Goal: Information Seeking & Learning: Learn about a topic

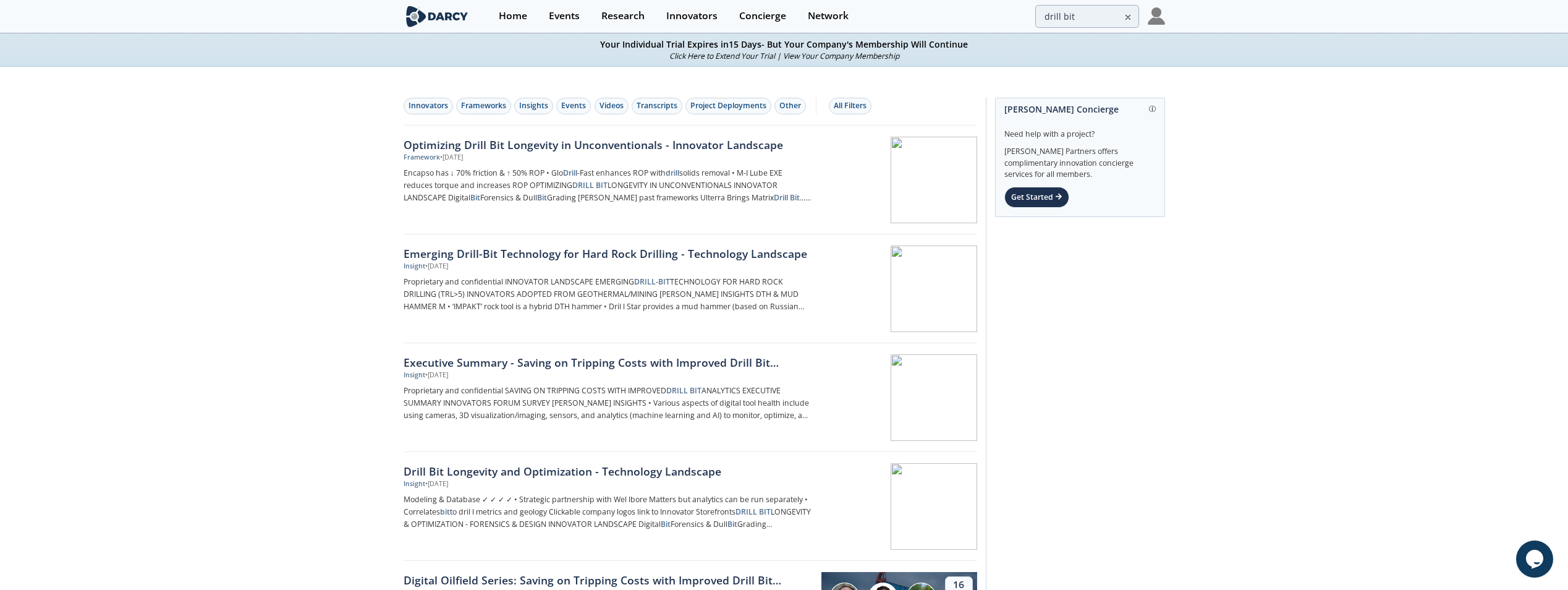
click at [1130, 20] on icon at bounding box center [1127, 17] width 9 height 15
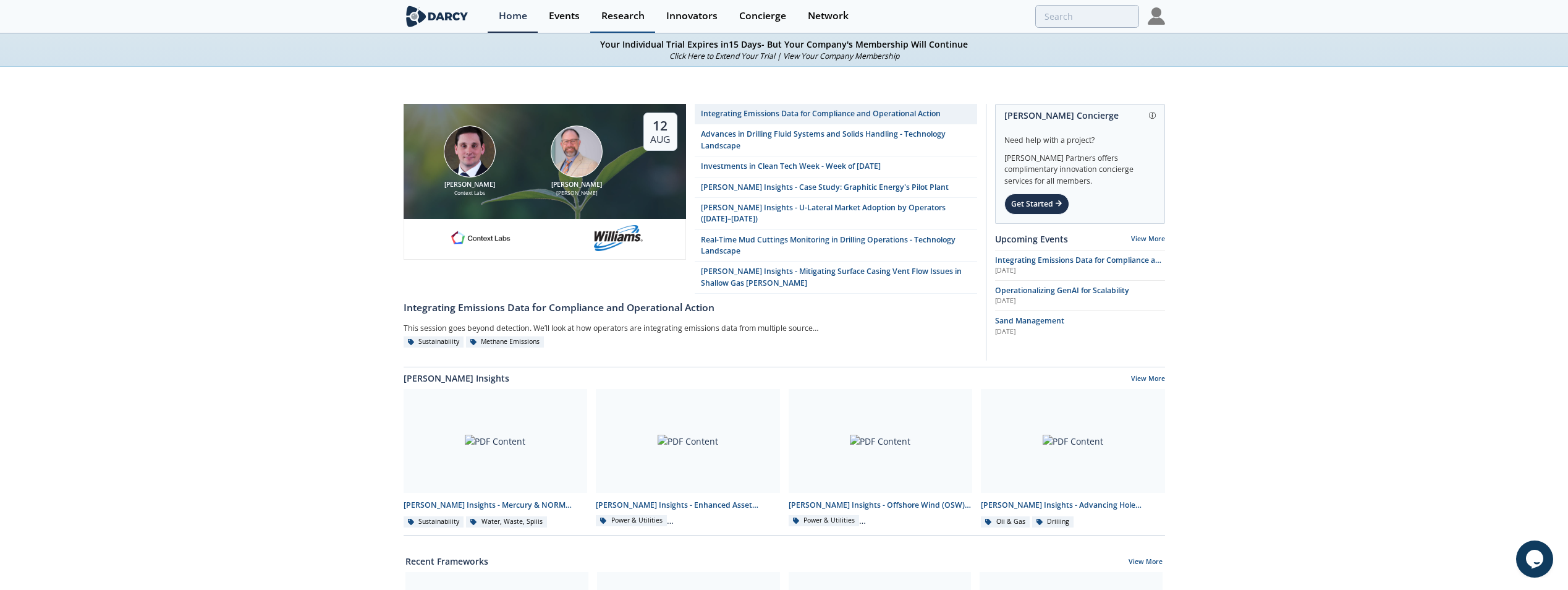
click at [612, 17] on div "Research" at bounding box center [623, 16] width 43 height 10
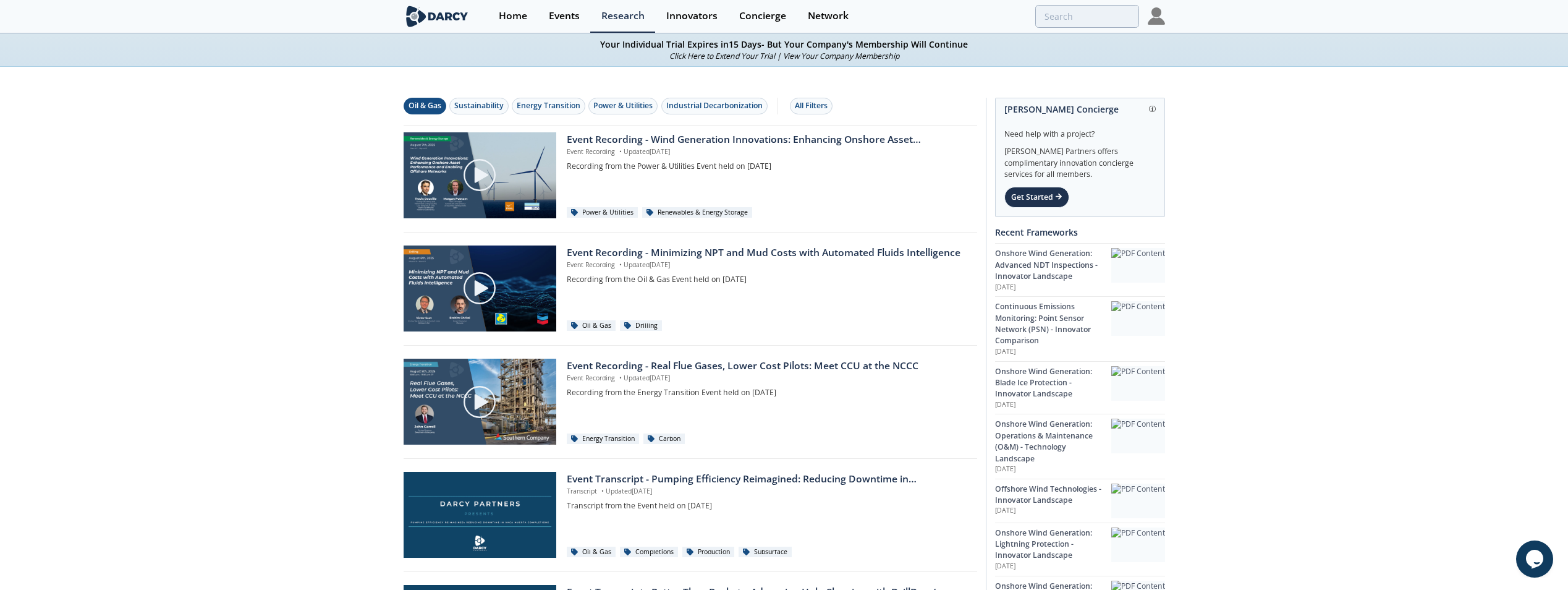
click at [423, 106] on div "Oil & Gas" at bounding box center [424, 106] width 33 height 11
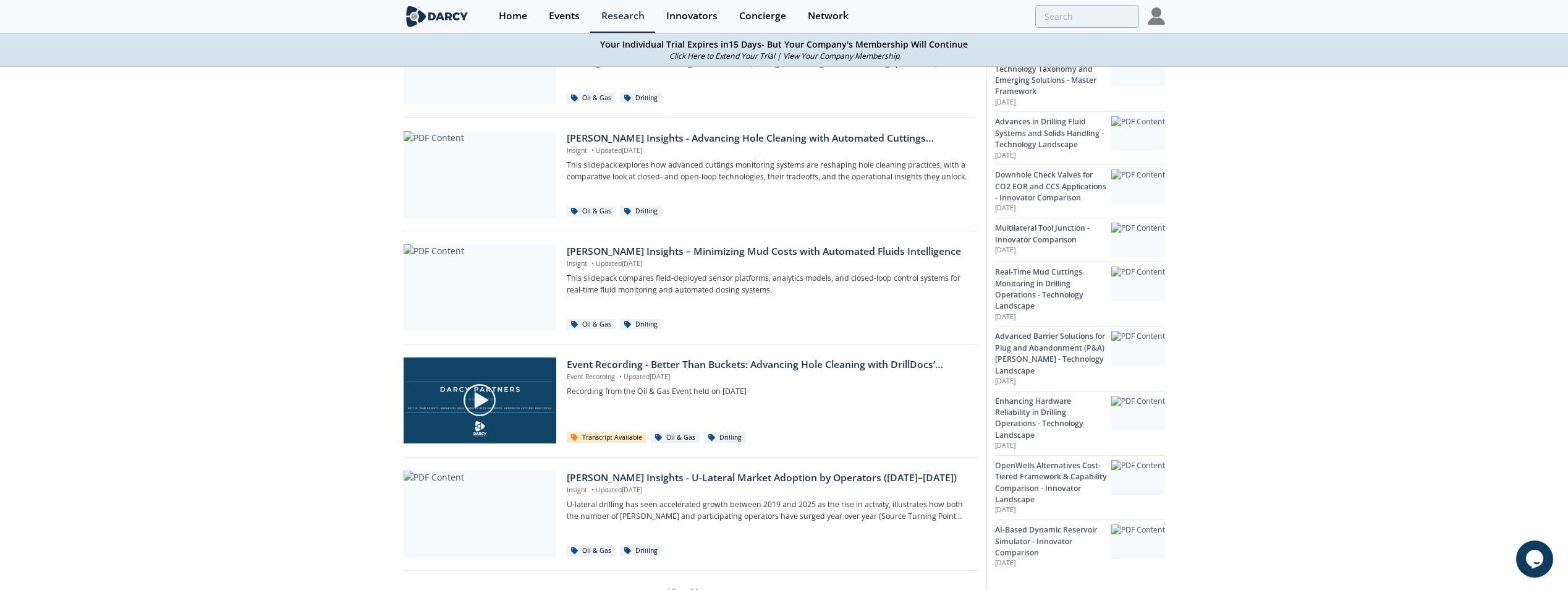
scroll to position [745, 0]
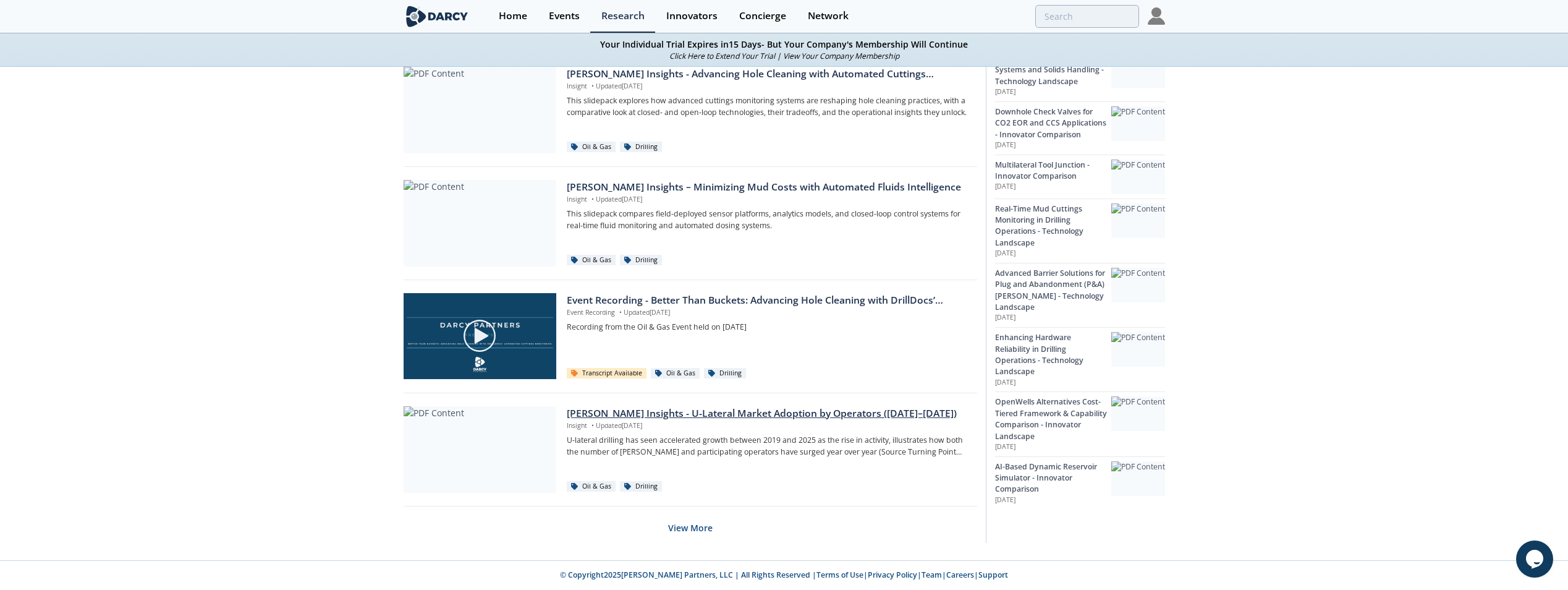
click at [607, 414] on div "[PERSON_NAME] Insights - U-Lateral Market Adoption by Operators ([DATE]–[DATE])" at bounding box center [767, 413] width 401 height 15
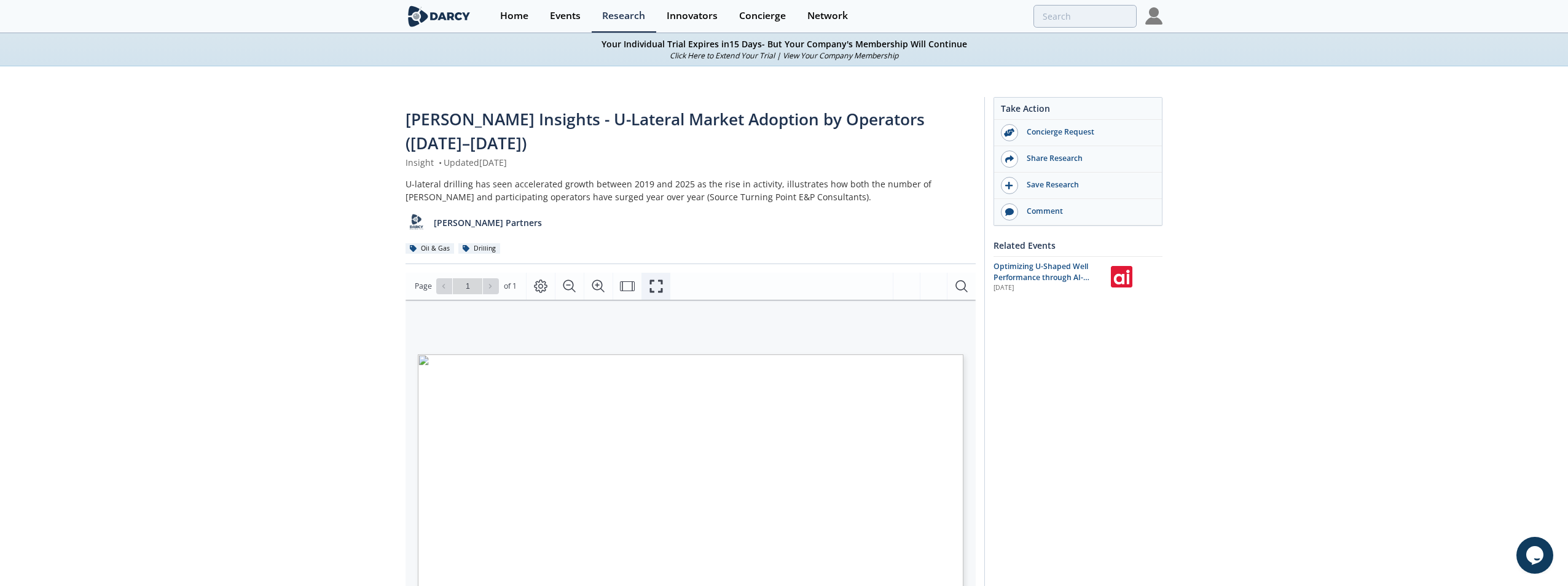
click at [658, 279] on icon "Fullscreen" at bounding box center [656, 286] width 14 height 14
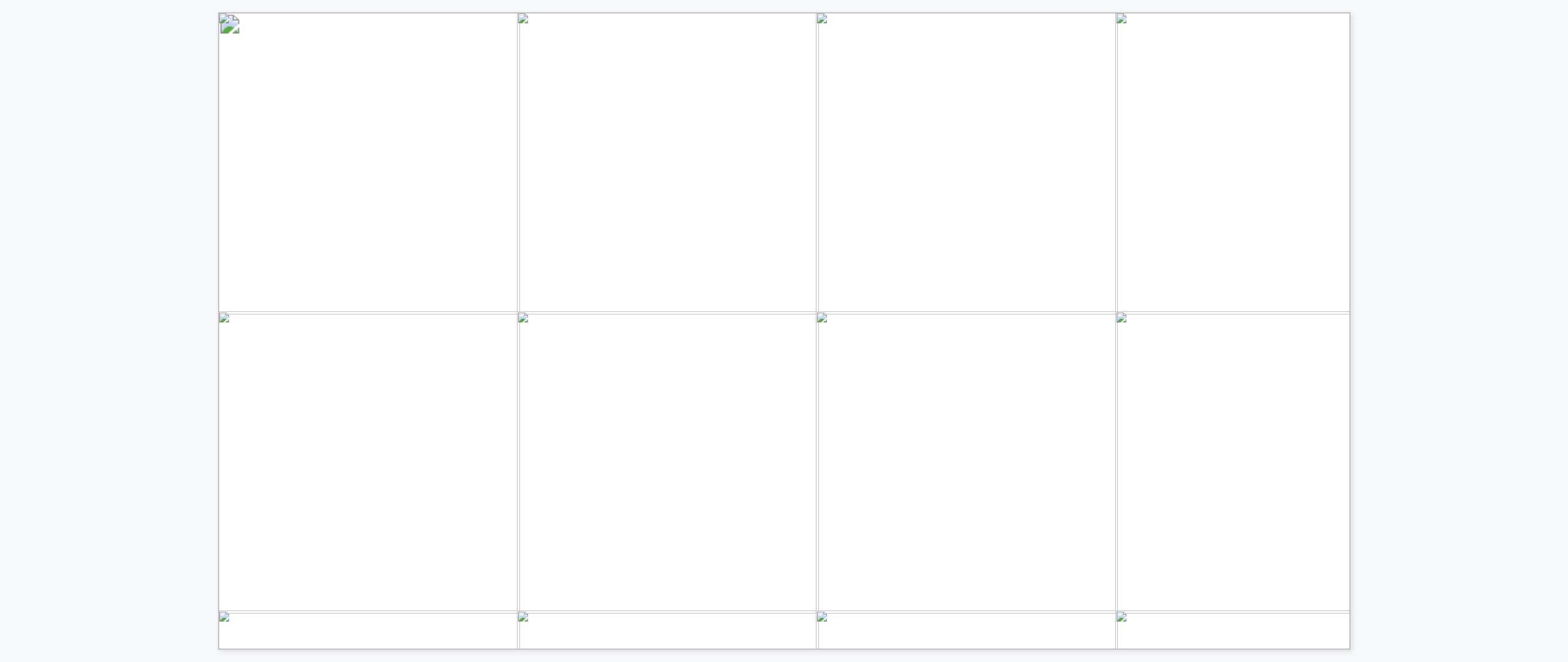
click at [173, 490] on div "1 1 2 4 MORE OPERATORS ATTEMPT U-LATERALS EACH YEAR AS NUMBER OF [PERSON_NAME] …" at bounding box center [572, 324] width 1145 height 649
click at [154, 383] on div "1 1 2 4 MORE OPERATORS ATTEMPT U-LATERALS EACH YEAR AS NUMBER OF [PERSON_NAME] …" at bounding box center [572, 324] width 1145 height 649
drag, startPoint x: 192, startPoint y: 406, endPoint x: 169, endPoint y: 451, distance: 50.5
click at [228, 471] on div "1 1 2 4 MORE OPERATORS ATTEMPT U-LATERALS EACH YEAR AS NUMBER OF [PERSON_NAME] …" at bounding box center [572, 324] width 1145 height 649
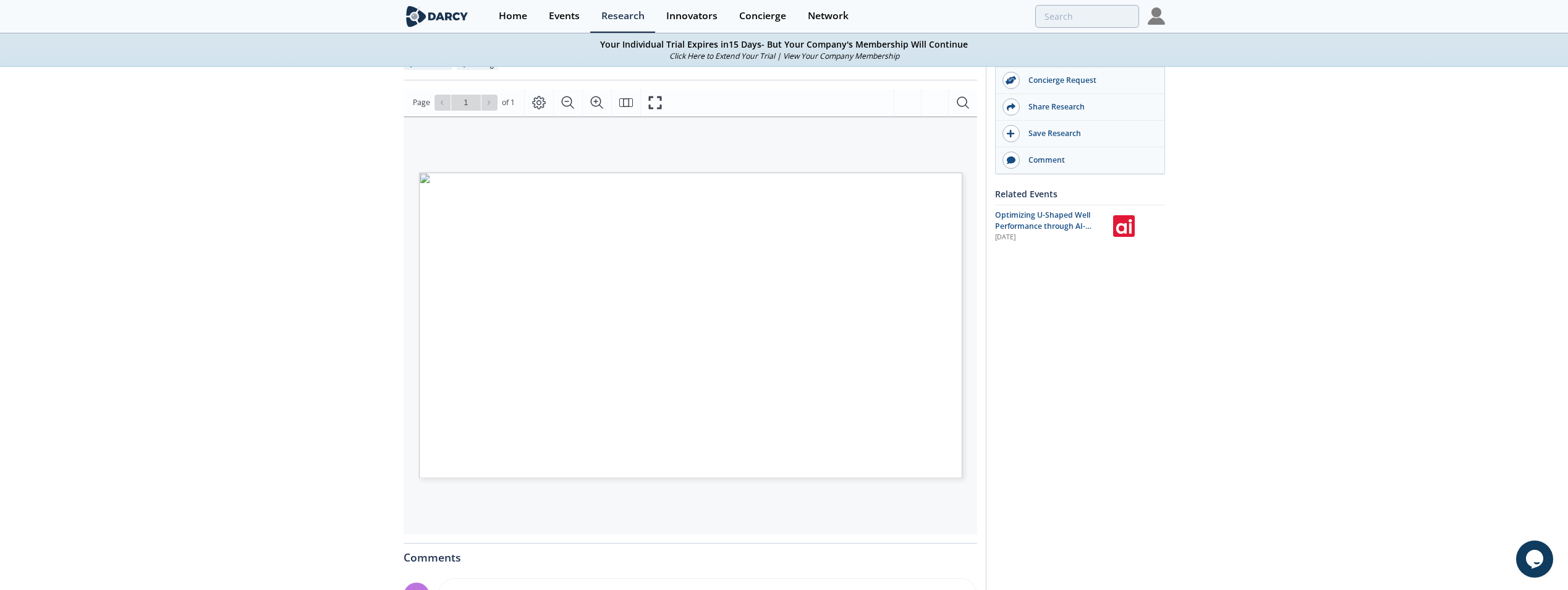
click at [301, 355] on div "[PERSON_NAME] Insights - U-Lateral Market Adoption by Operators ([DATE]–[DATE])…" at bounding box center [784, 355] width 1568 height 910
drag, startPoint x: 408, startPoint y: 440, endPoint x: 341, endPoint y: 438, distance: 67.0
click at [341, 438] on div "[PERSON_NAME] Insights - U-Lateral Market Adoption by Operators ([DATE]–[DATE])…" at bounding box center [784, 355] width 1568 height 910
click at [597, 95] on icon "Zoom In" at bounding box center [602, 102] width 14 height 15
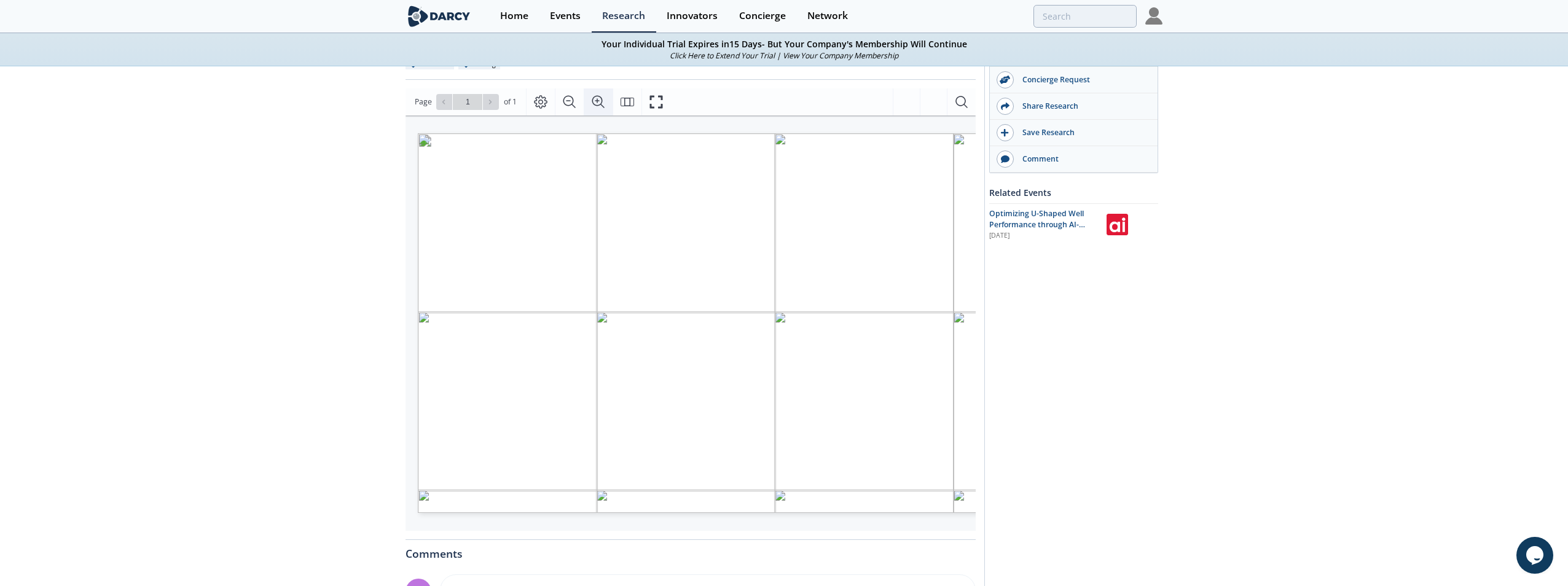
scroll to position [0, 65]
click at [593, 94] on icon "Zoom In" at bounding box center [598, 102] width 14 height 14
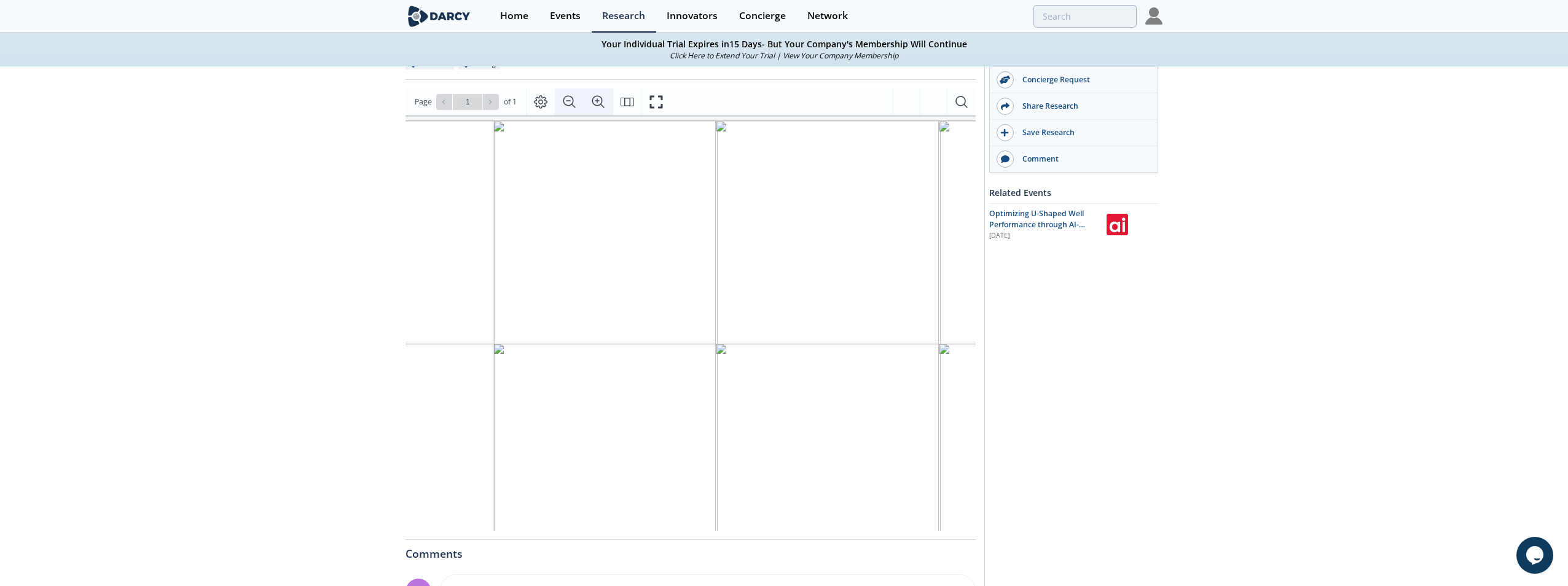
click at [567, 94] on icon "Zoom Out" at bounding box center [569, 102] width 14 height 14
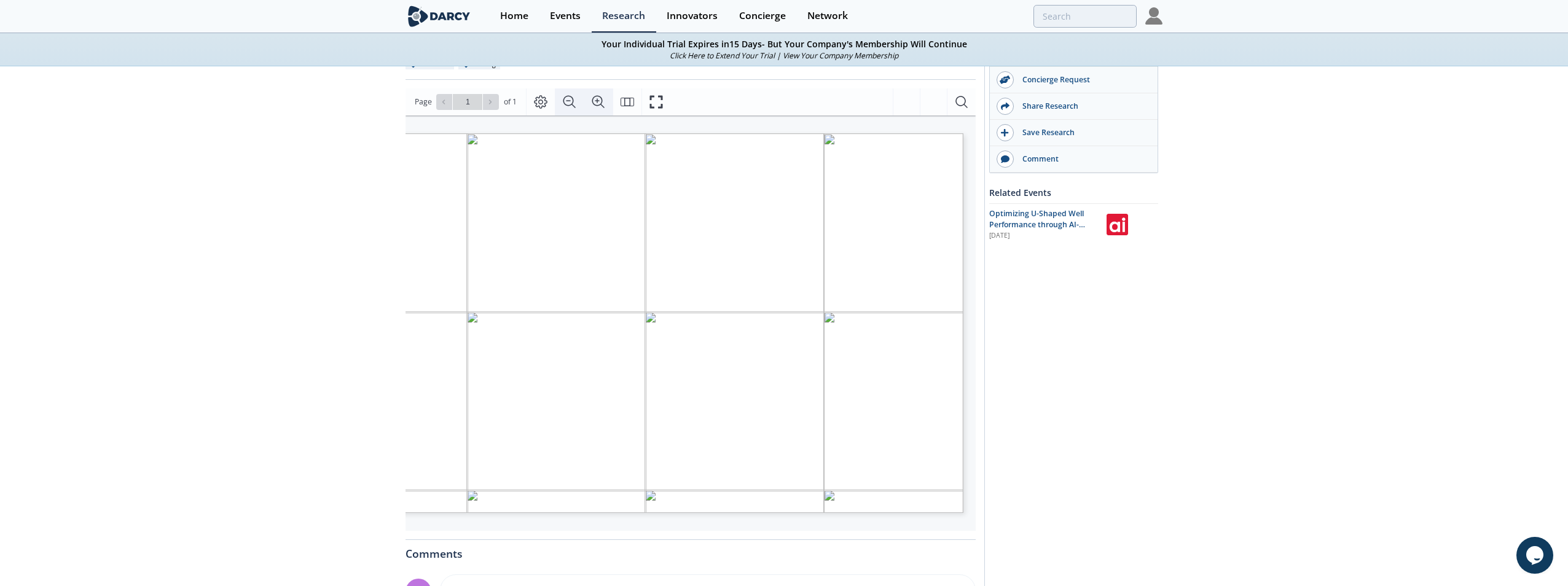
scroll to position [0, 65]
click at [567, 94] on icon "Zoom Out" at bounding box center [569, 102] width 14 height 14
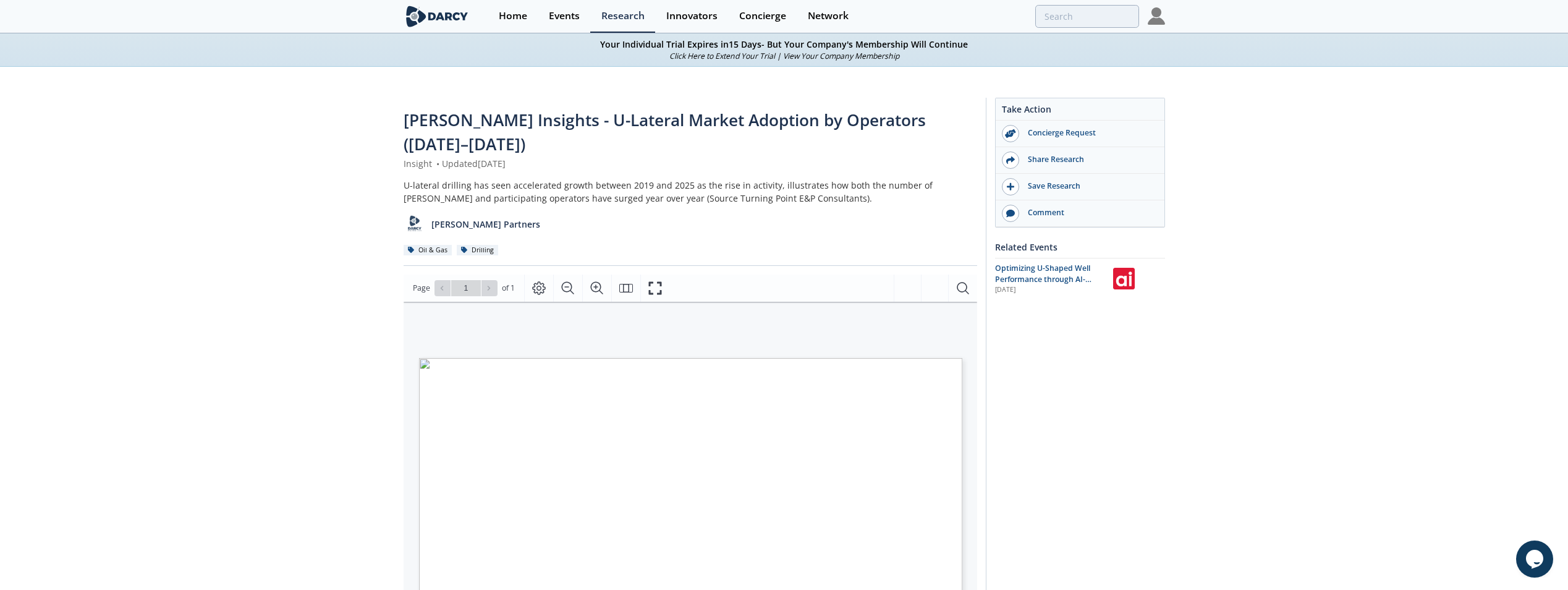
click at [117, 350] on div "[PERSON_NAME] Insights - U-Lateral Market Adoption by Operators ([DATE]–[DATE])…" at bounding box center [784, 541] width 1568 height 910
